Goal: Find specific page/section

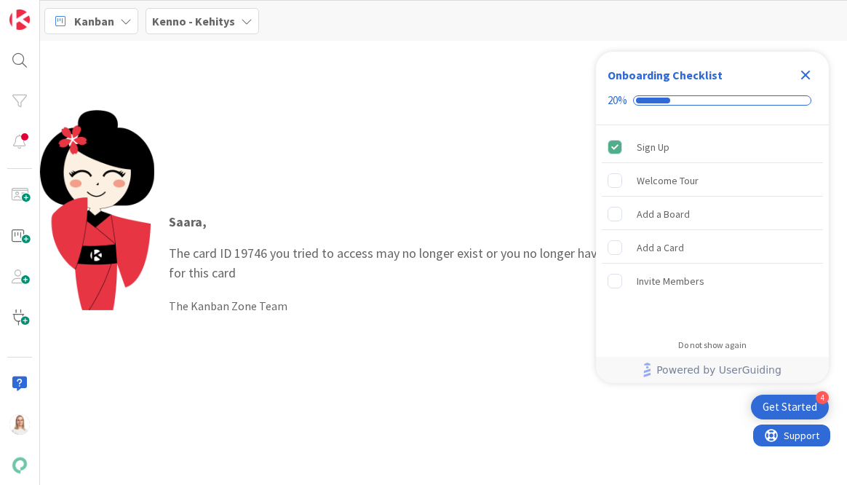
click at [806, 73] on icon "Close Checklist" at bounding box center [805, 74] width 17 height 17
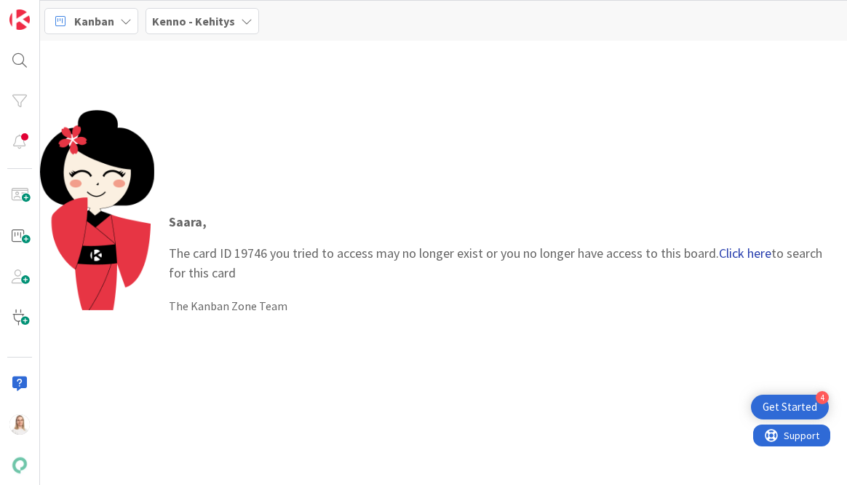
click at [730, 255] on link "Click here" at bounding box center [745, 252] width 52 height 17
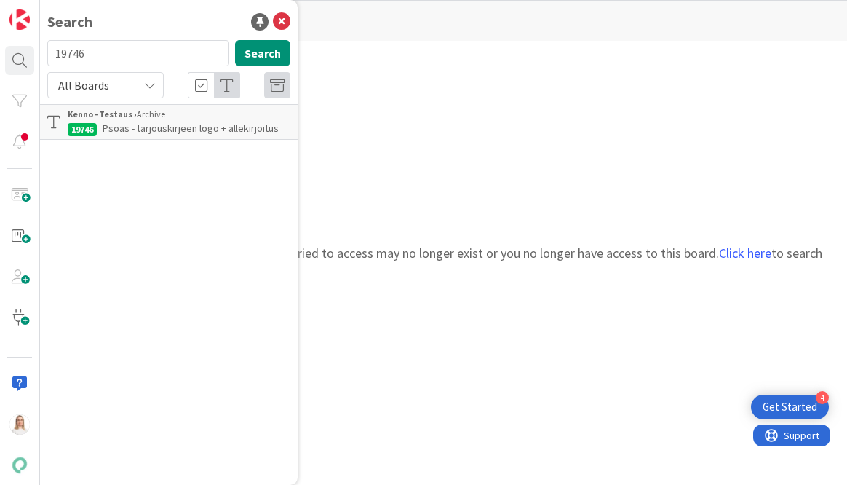
click at [193, 131] on span "Psoas - tarjouskirjeen logo + allekirjoitus" at bounding box center [191, 128] width 176 height 13
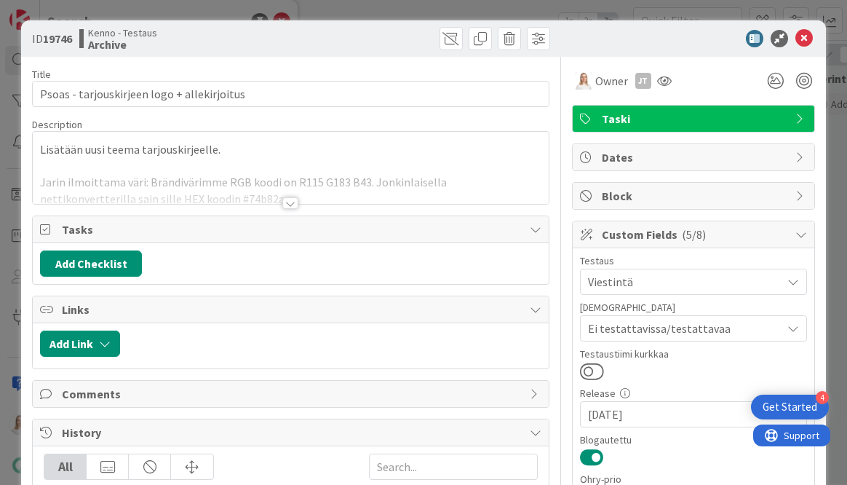
click at [290, 198] on div at bounding box center [290, 203] width 16 height 12
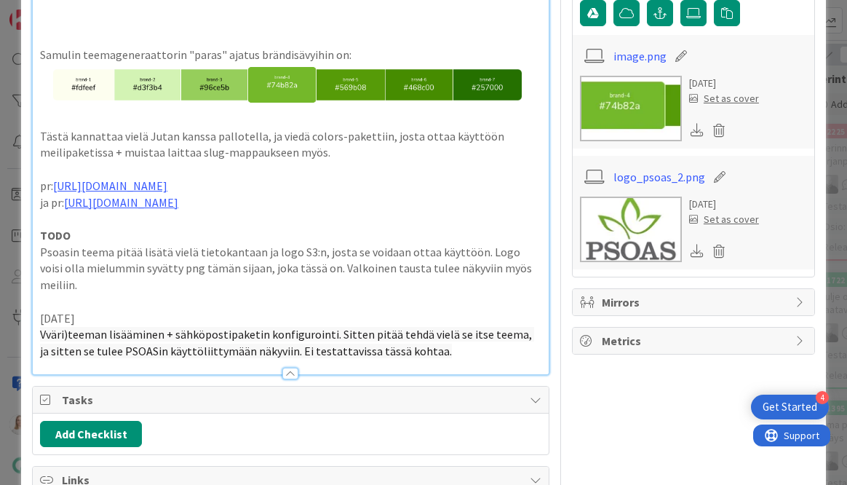
scroll to position [630, 0]
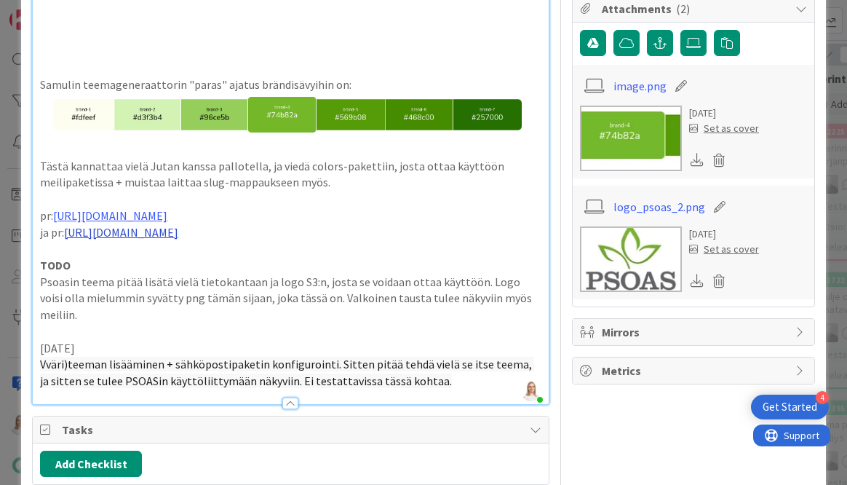
click at [178, 225] on link "https://github.com/pandiafi/kenno/pull/7117/files" at bounding box center [121, 232] width 114 height 15
click at [184, 250] on link "https://github.com/pandiafi/kenno/pull/7117/files" at bounding box center [153, 256] width 100 height 19
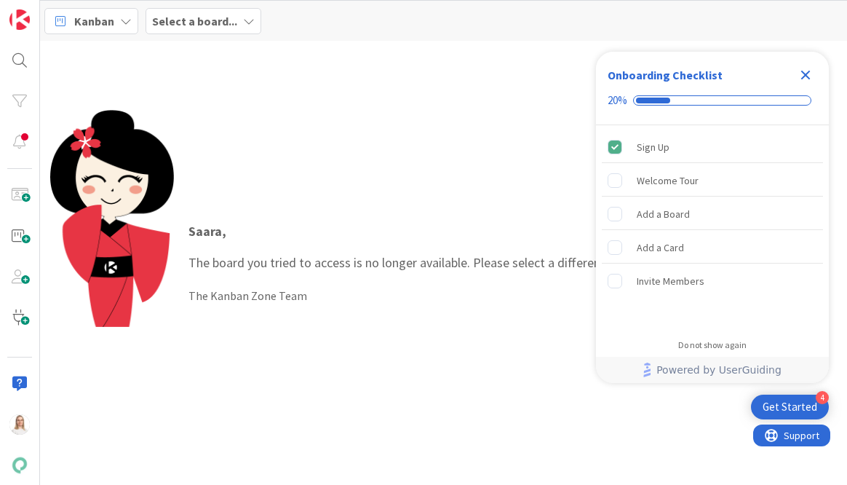
click at [803, 71] on icon "Close Checklist" at bounding box center [805, 74] width 17 height 17
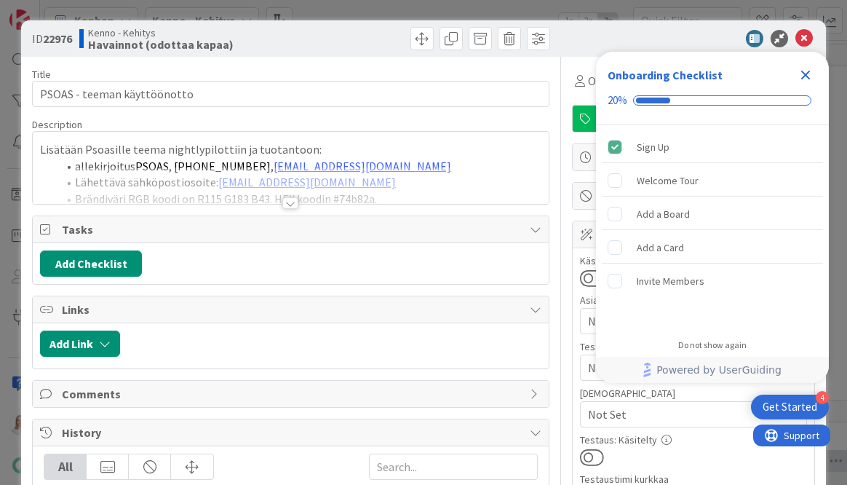
click at [806, 74] on icon "Close Checklist" at bounding box center [805, 75] width 9 height 9
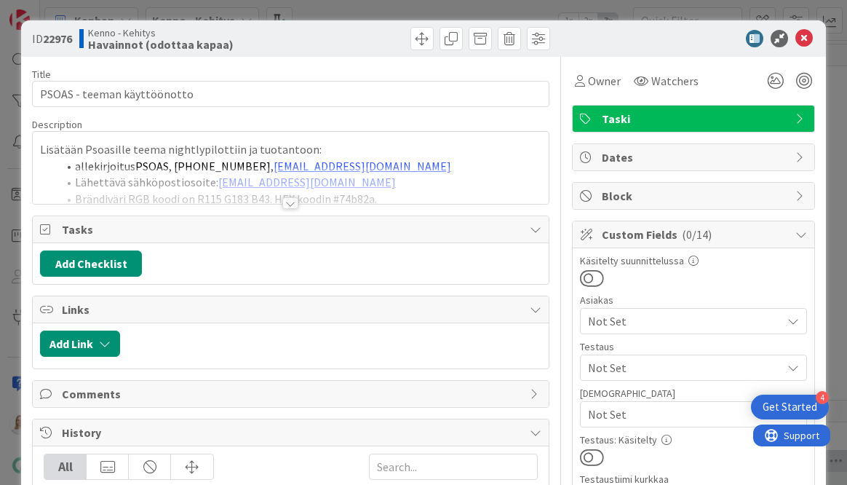
click at [294, 201] on div at bounding box center [290, 203] width 16 height 12
